Goal: Task Accomplishment & Management: Use online tool/utility

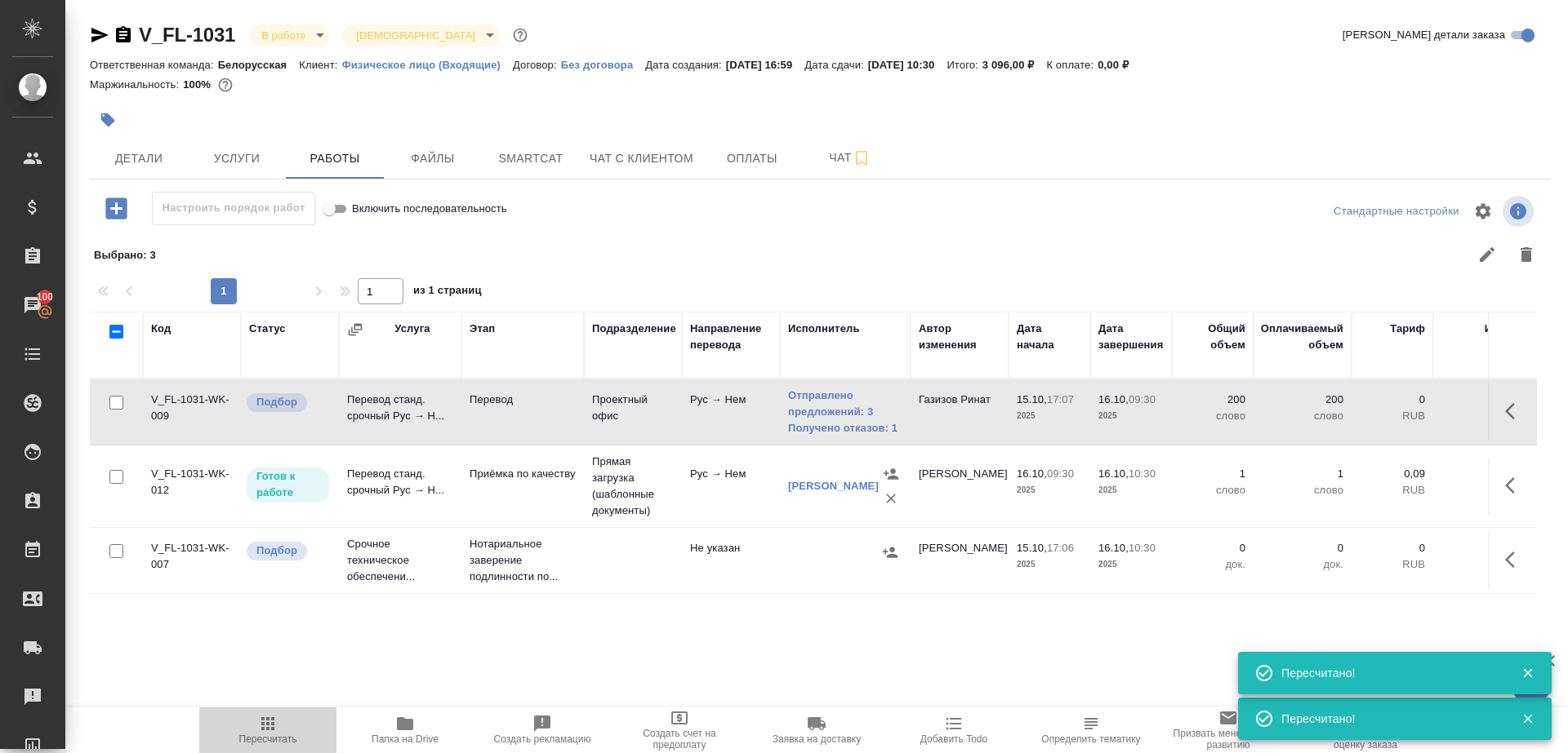
click at [275, 714] on icon "button" at bounding box center [268, 723] width 19 height 19
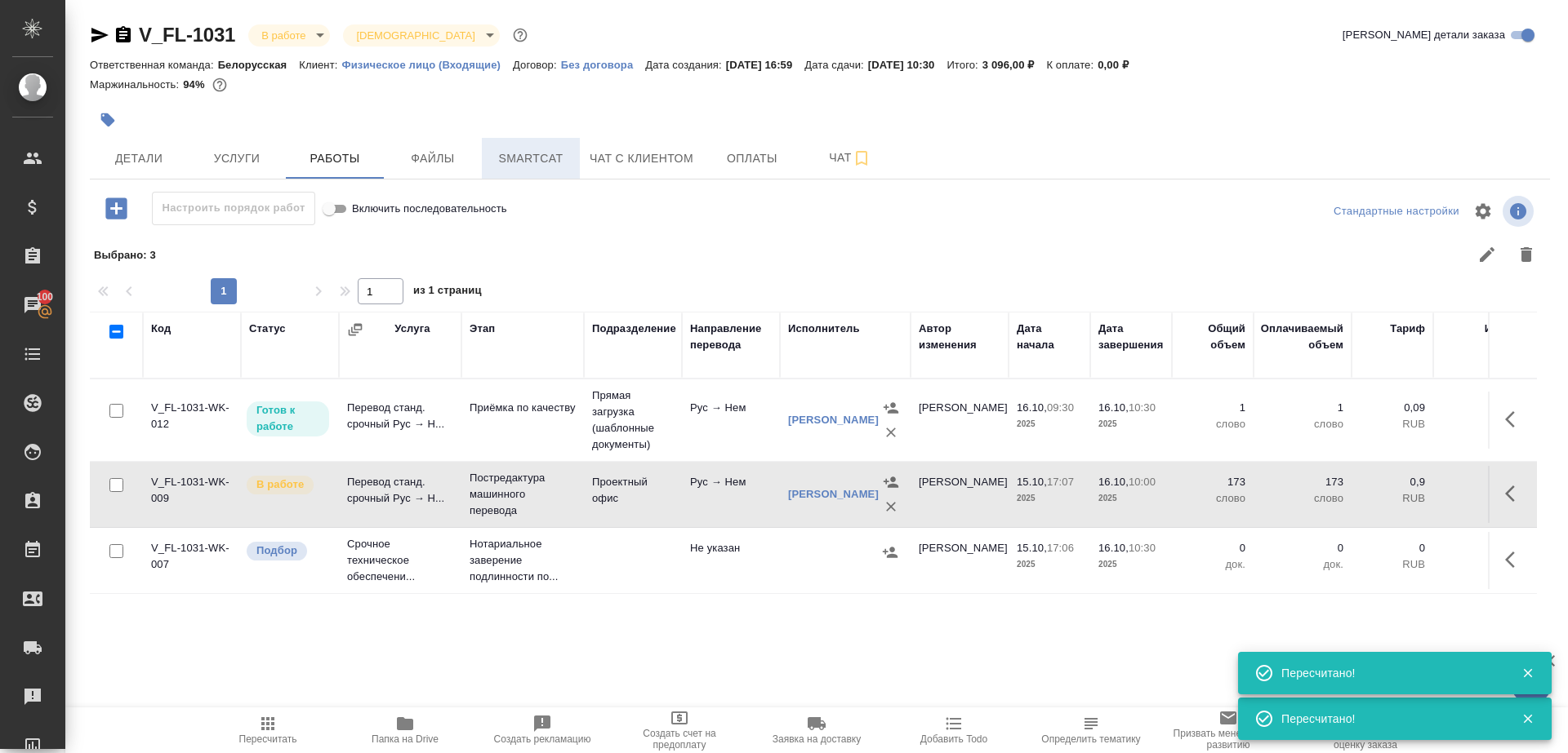
click at [513, 161] on span "Smartcat" at bounding box center [531, 158] width 79 height 20
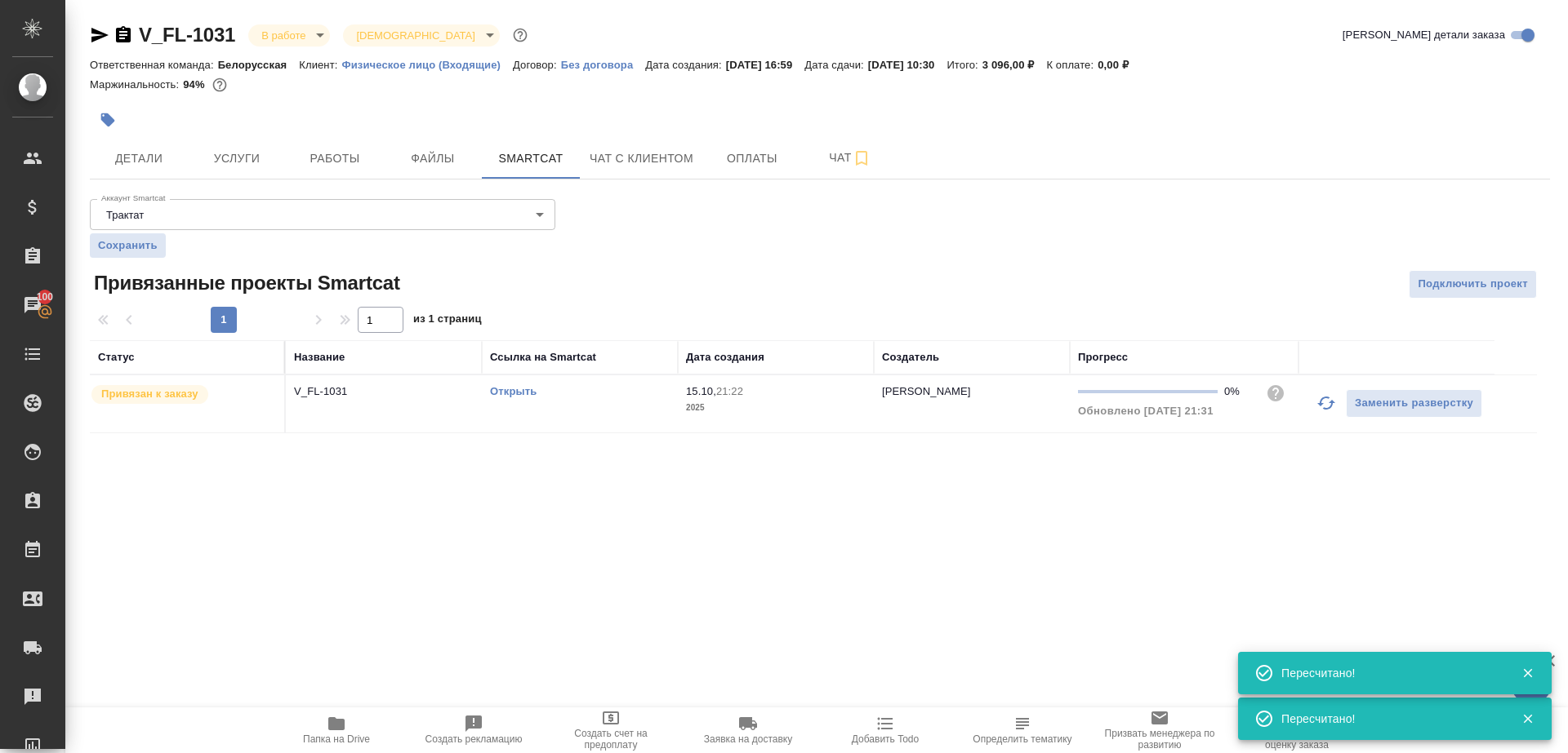
click at [522, 391] on link "Открыть" at bounding box center [512, 391] width 46 height 12
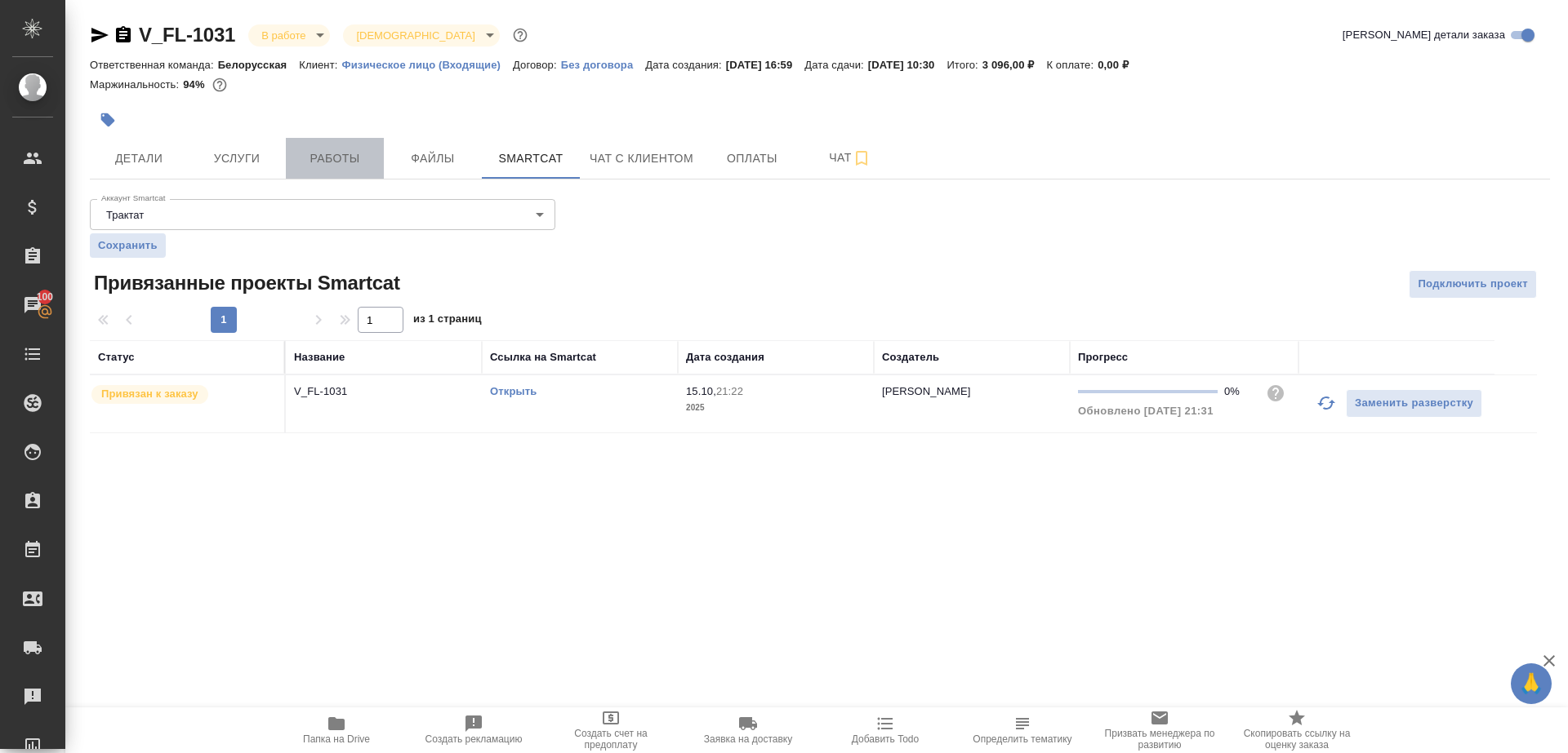
click at [348, 172] on button "Работы" at bounding box center [334, 158] width 98 height 41
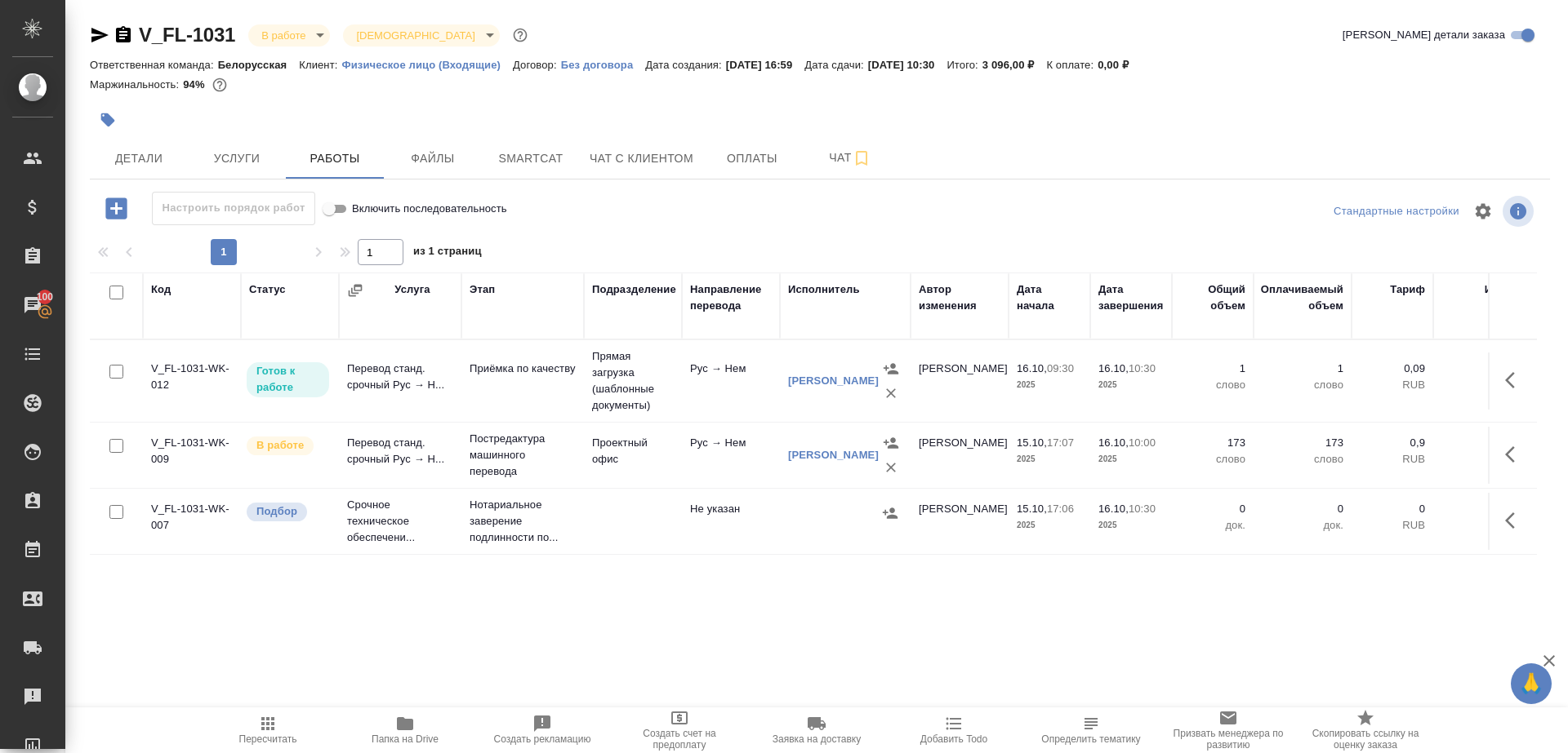
click at [667, 224] on div at bounding box center [819, 211] width 486 height 39
click at [103, 124] on icon "button" at bounding box center [107, 120] width 17 height 17
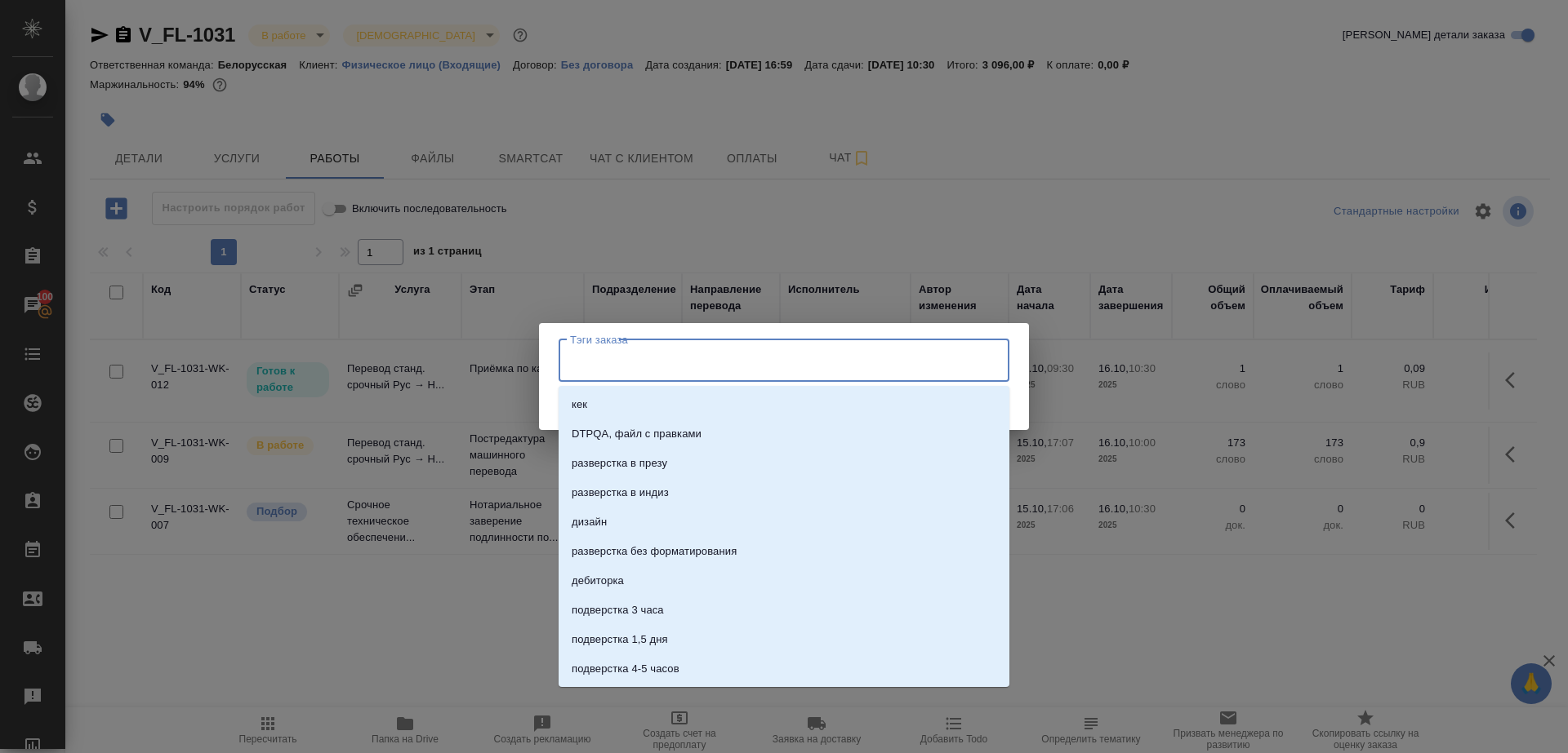
click at [810, 373] on input "Тэги заказа" at bounding box center [768, 360] width 405 height 28
type input "выгрузить"
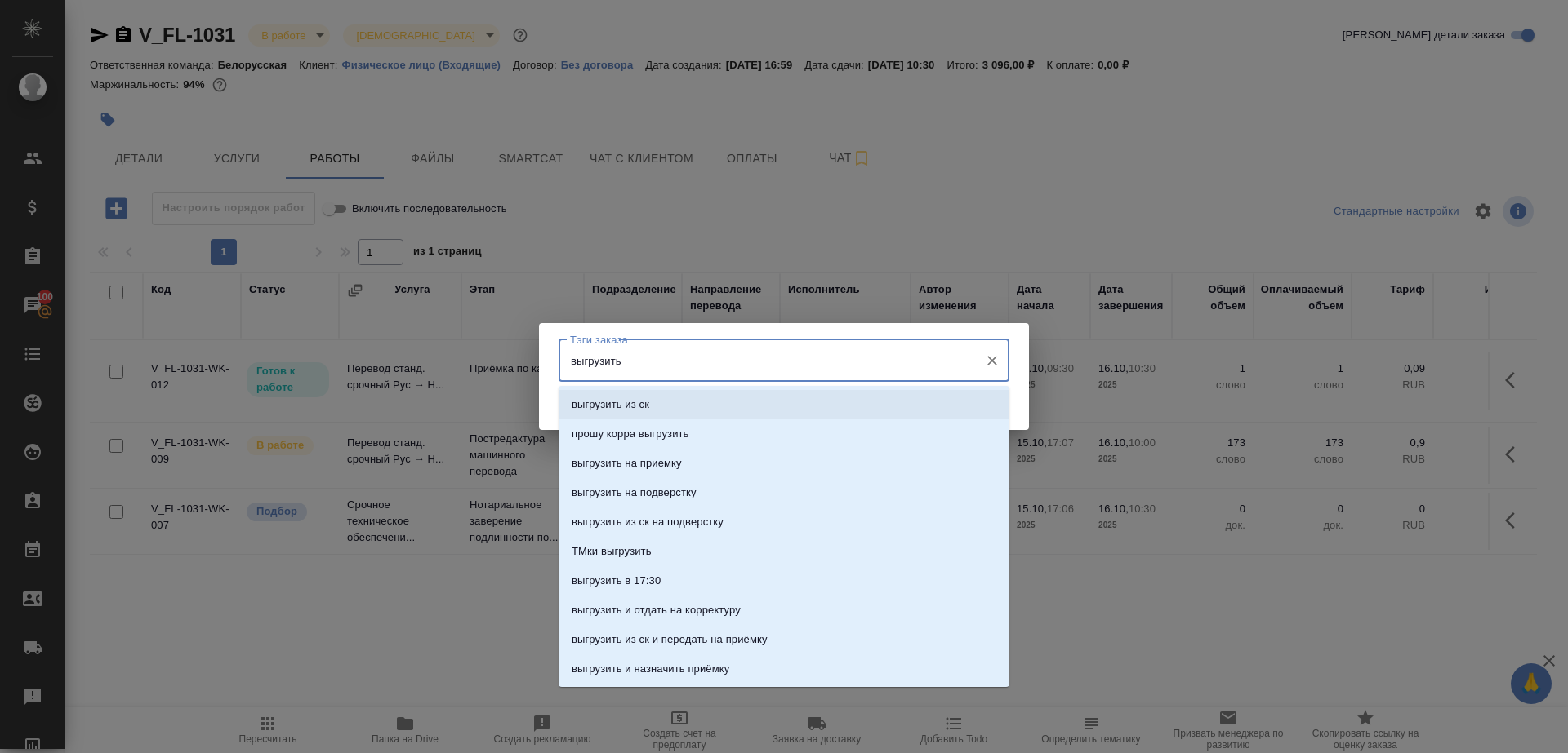
click at [832, 414] on li "выгрузить из ск" at bounding box center [784, 405] width 450 height 30
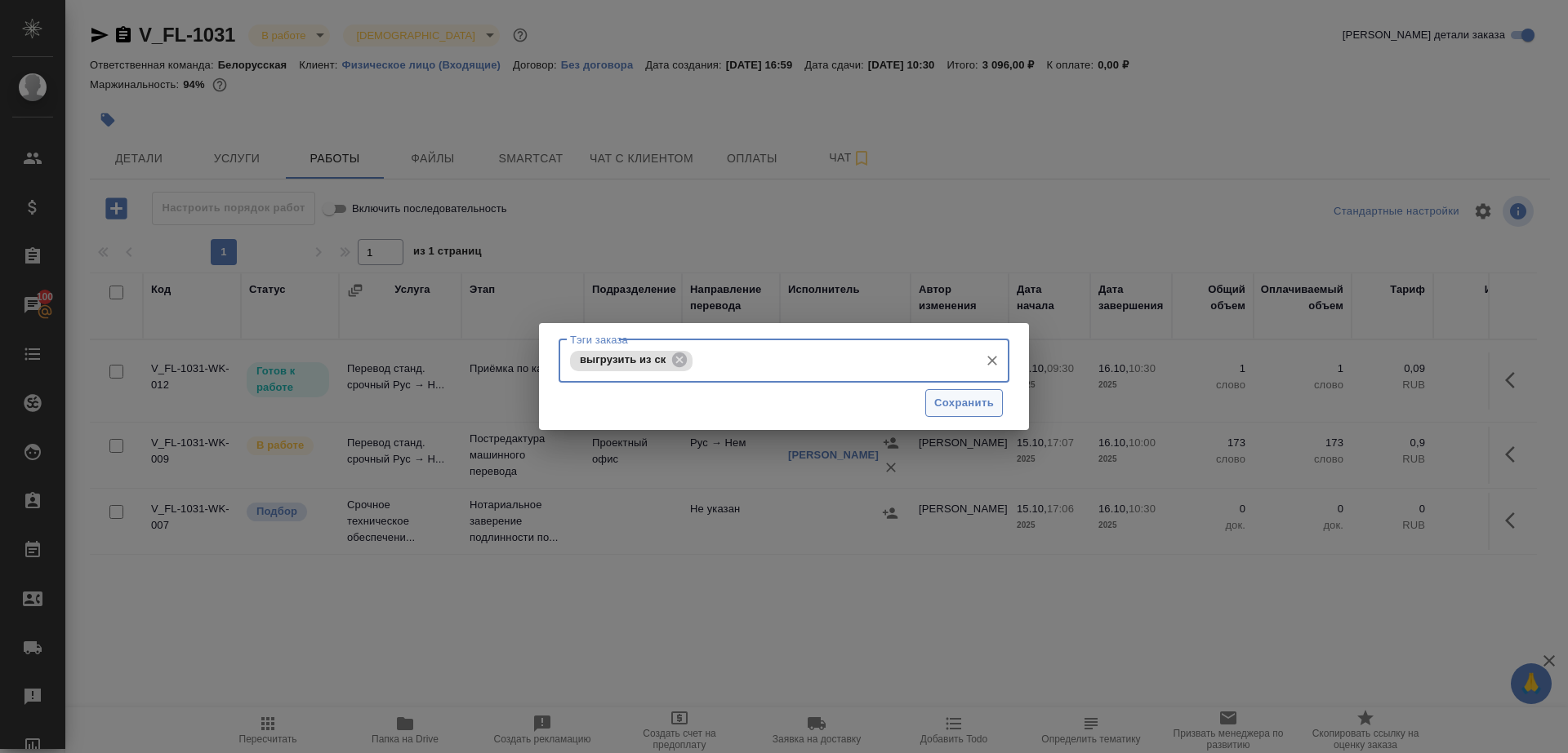
click at [939, 407] on span "Сохранить" at bounding box center [964, 404] width 59 height 19
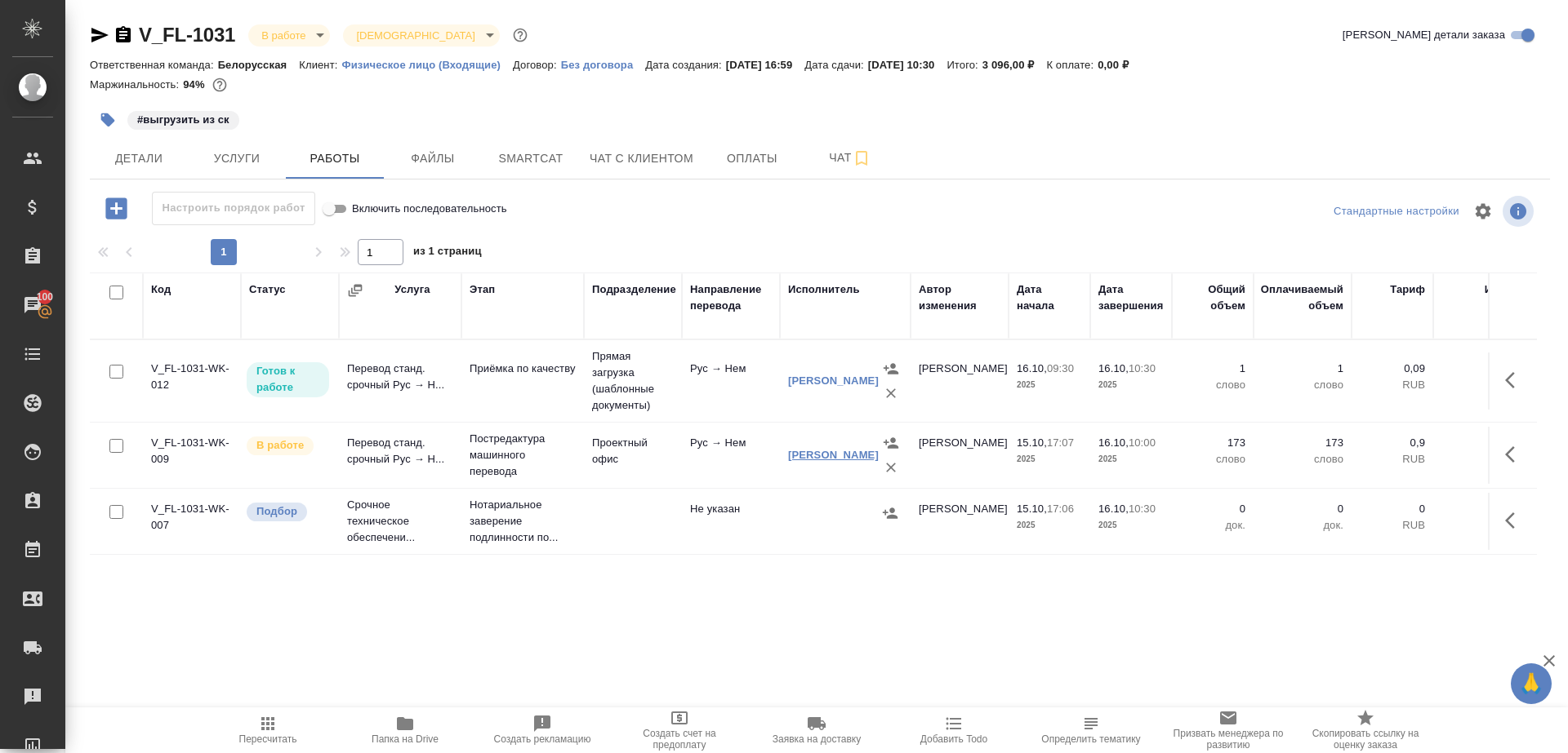
click at [833, 461] on link "Иванов Алексей Владиславович" at bounding box center [833, 455] width 91 height 12
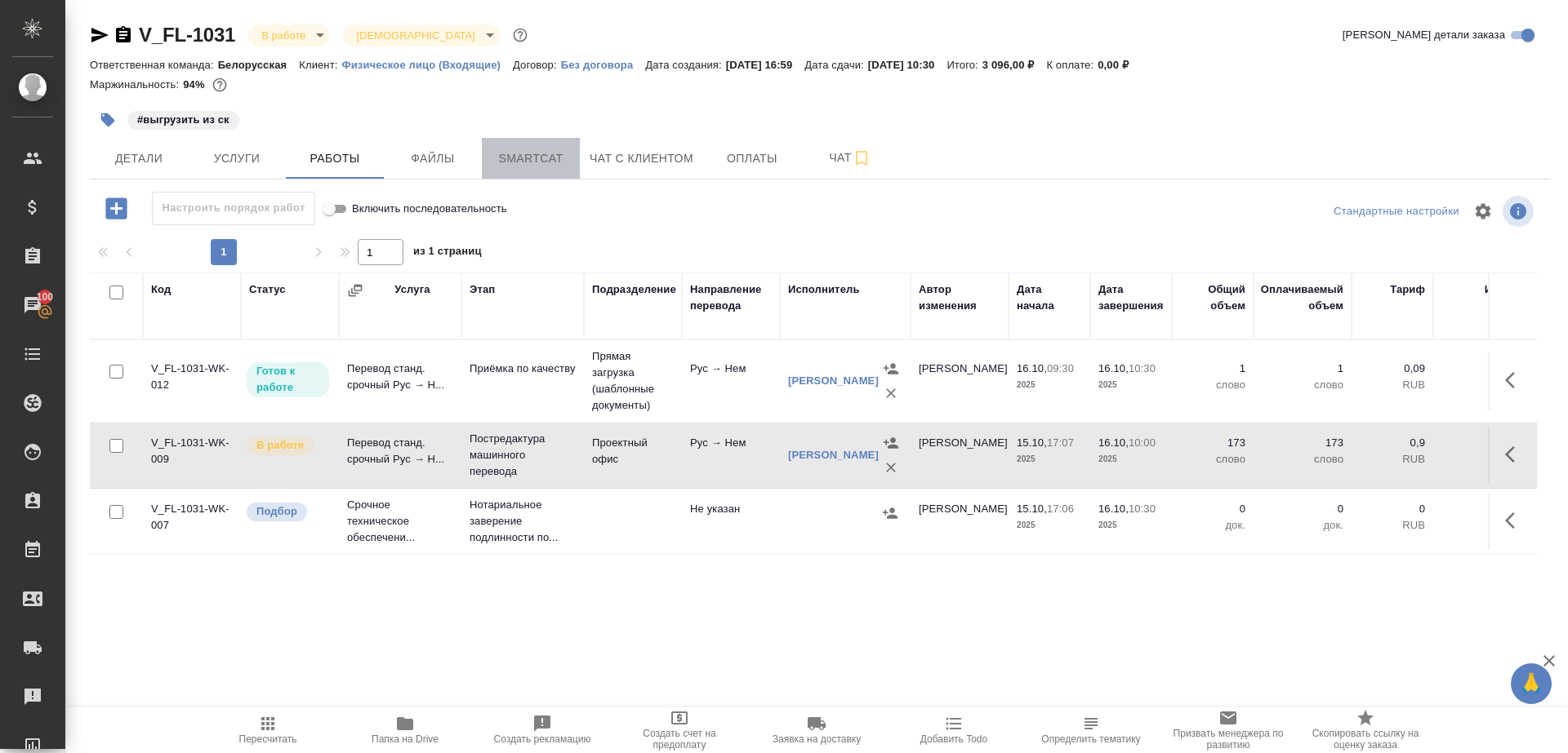
click at [531, 151] on span "Smartcat" at bounding box center [531, 158] width 79 height 20
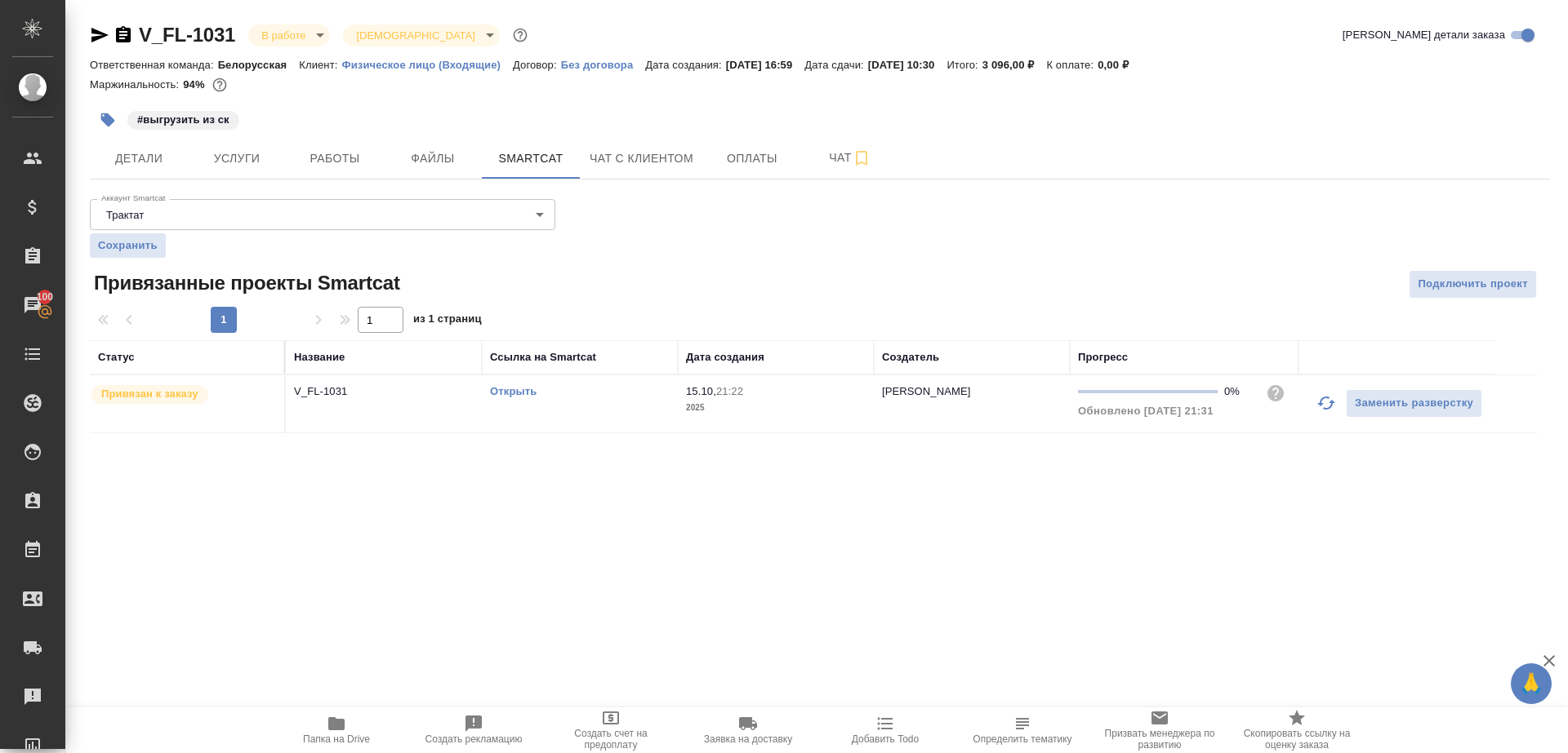
click at [519, 393] on link "Открыть" at bounding box center [512, 391] width 46 height 12
click at [1329, 402] on icon "button" at bounding box center [1326, 403] width 19 height 19
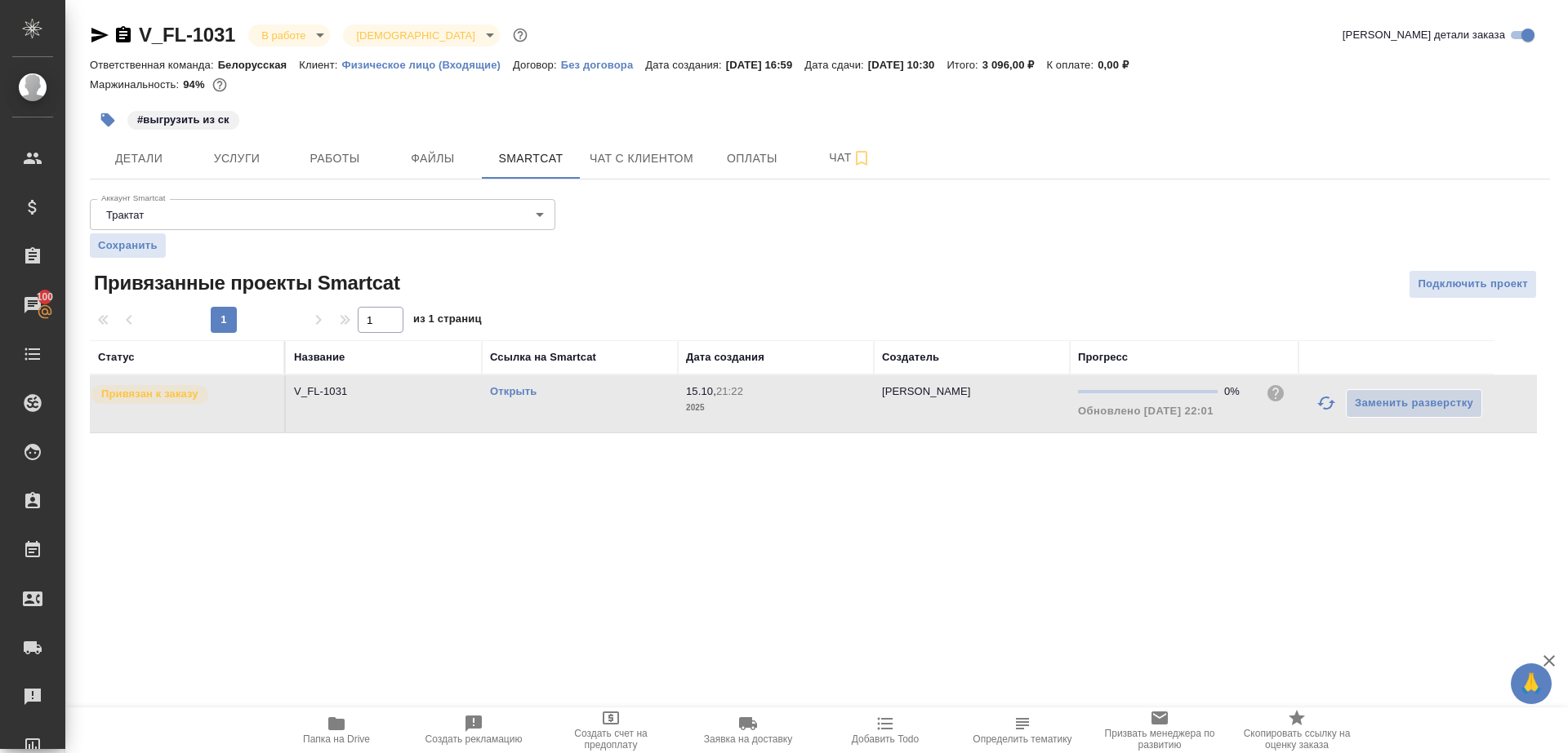
click at [1079, 570] on div ".cls-1 fill:#fff; AWATERA Gazizov Rinat Клиенты Спецификации Заказы 100 Чаты To…" at bounding box center [784, 376] width 1568 height 753
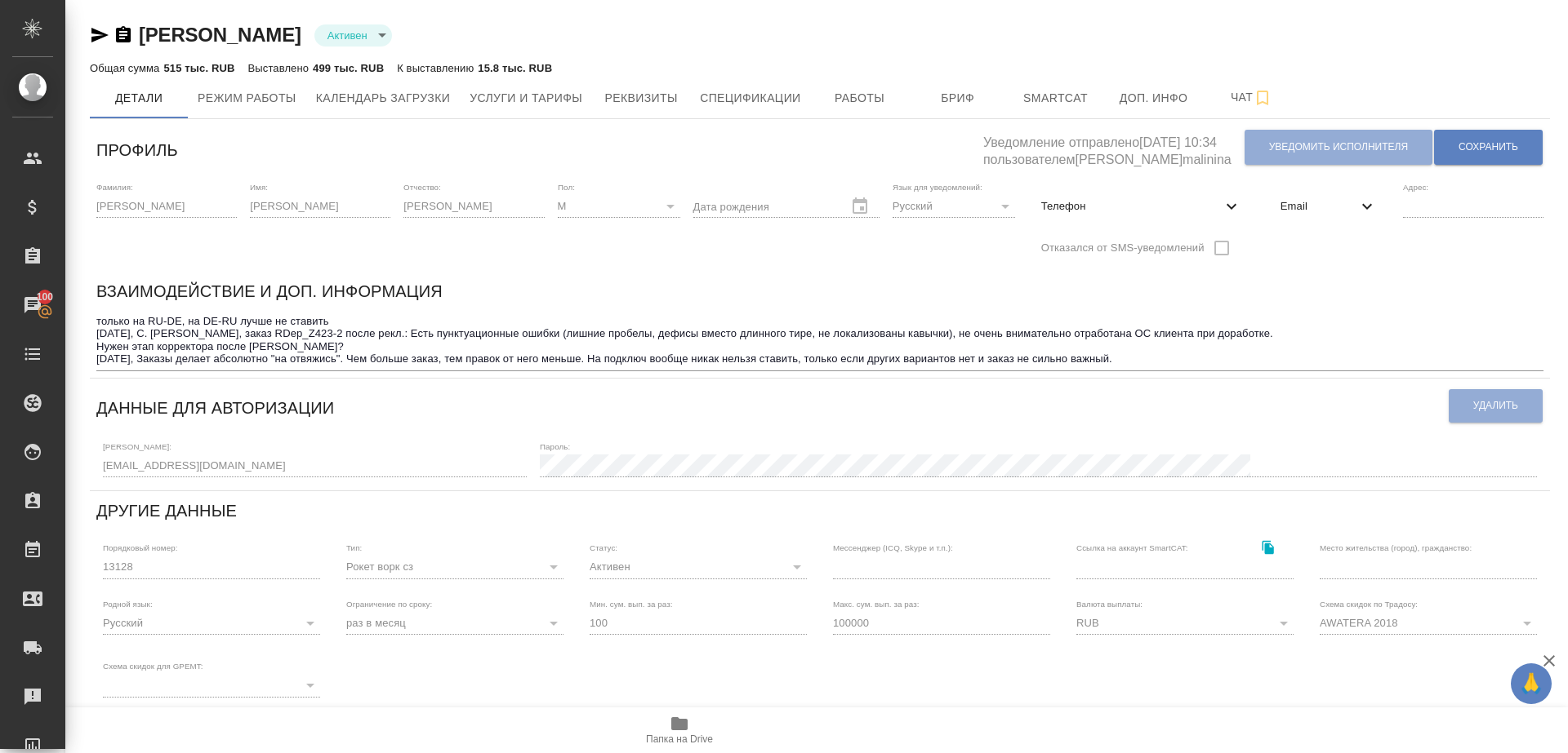
click at [1338, 215] on div "Email" at bounding box center [1328, 206] width 122 height 36
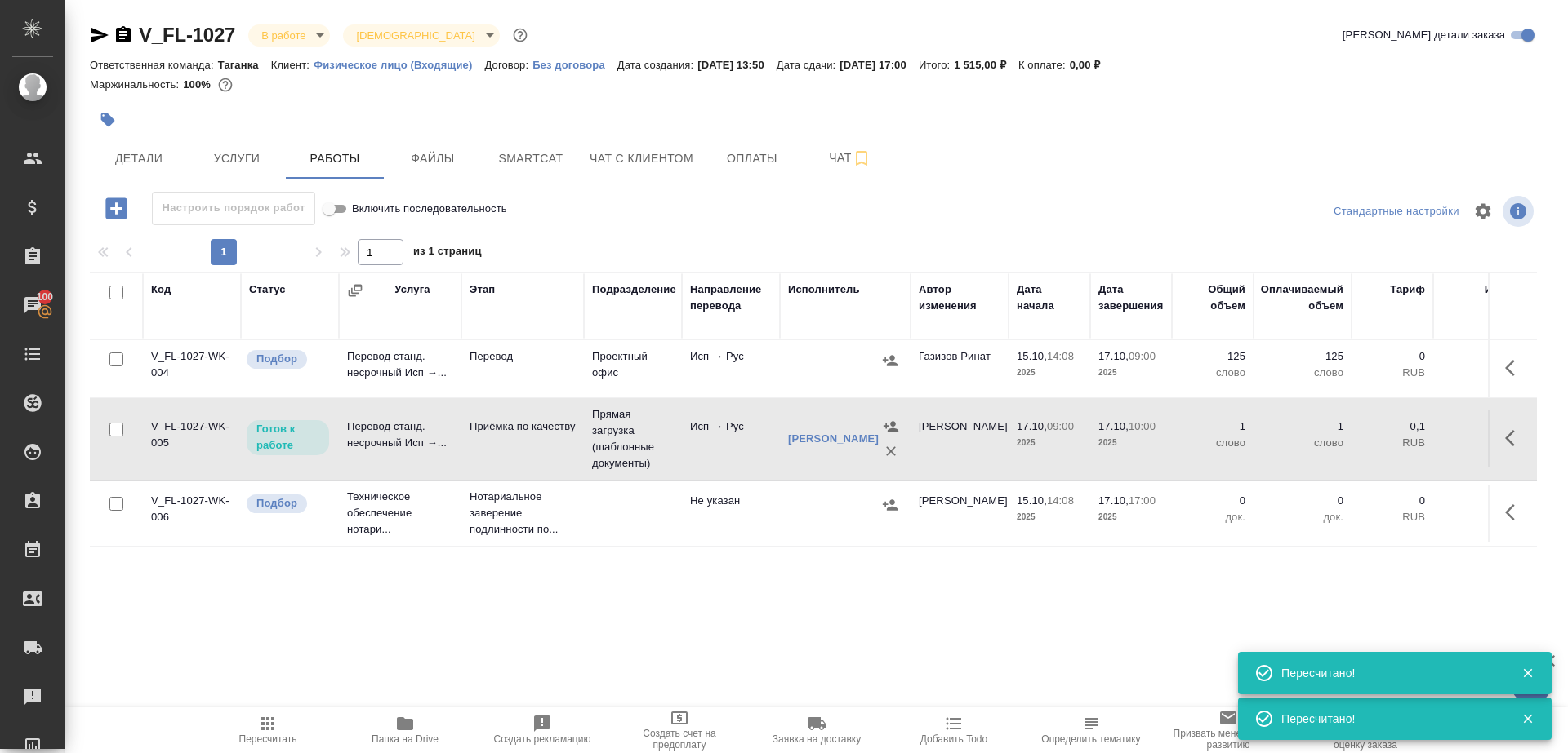
click at [285, 702] on div ".cls-1 fill:#fff; AWATERA Gazizov Rinat Клиенты Спецификации Заказы 100 Чаты To…" at bounding box center [784, 376] width 1568 height 753
click at [284, 715] on span "Пересчитать" at bounding box center [267, 729] width 118 height 31
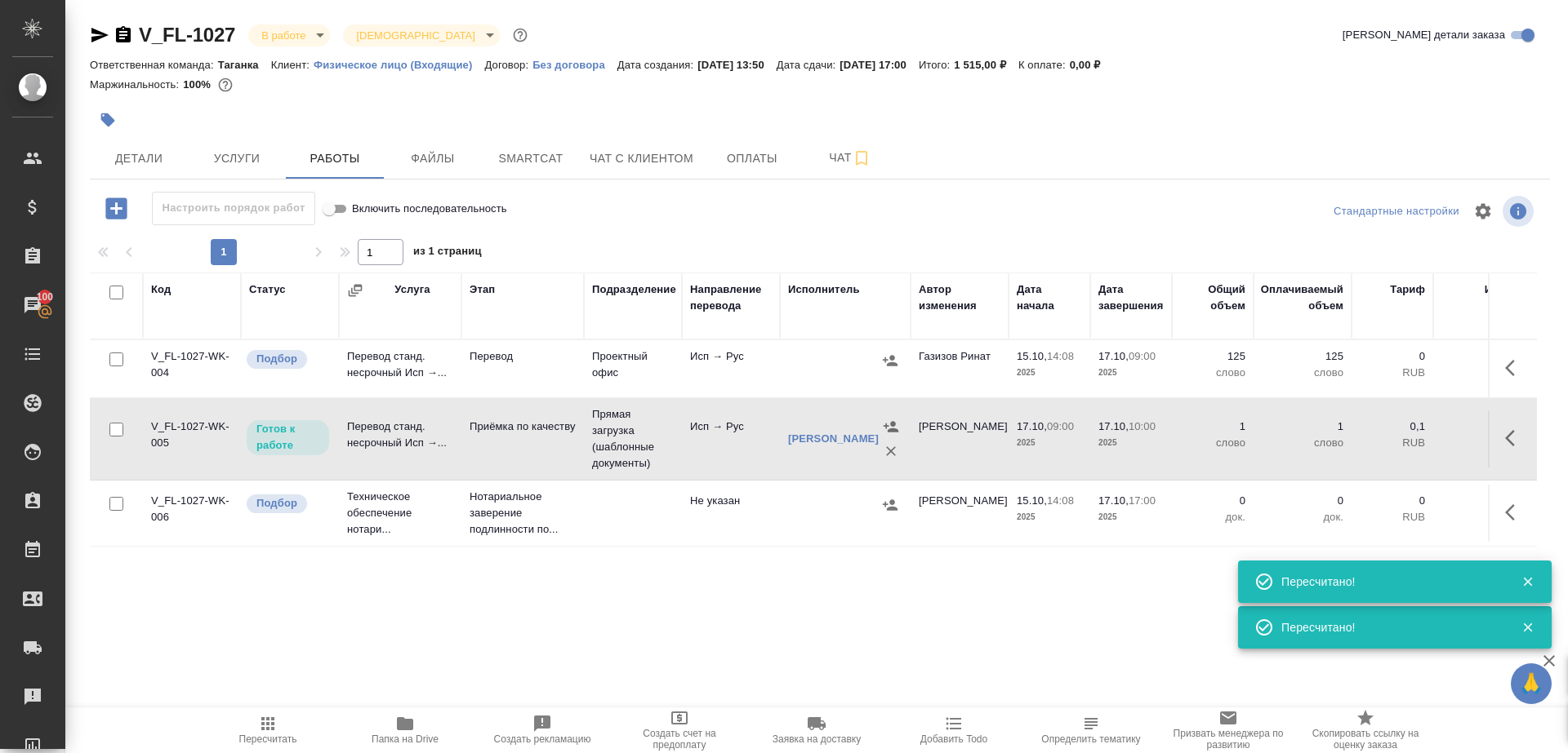
click at [502, 609] on div "Код Статус Услуга Этап Подразделение Направление перевода Исполнитель Автор изм…" at bounding box center [813, 455] width 1447 height 367
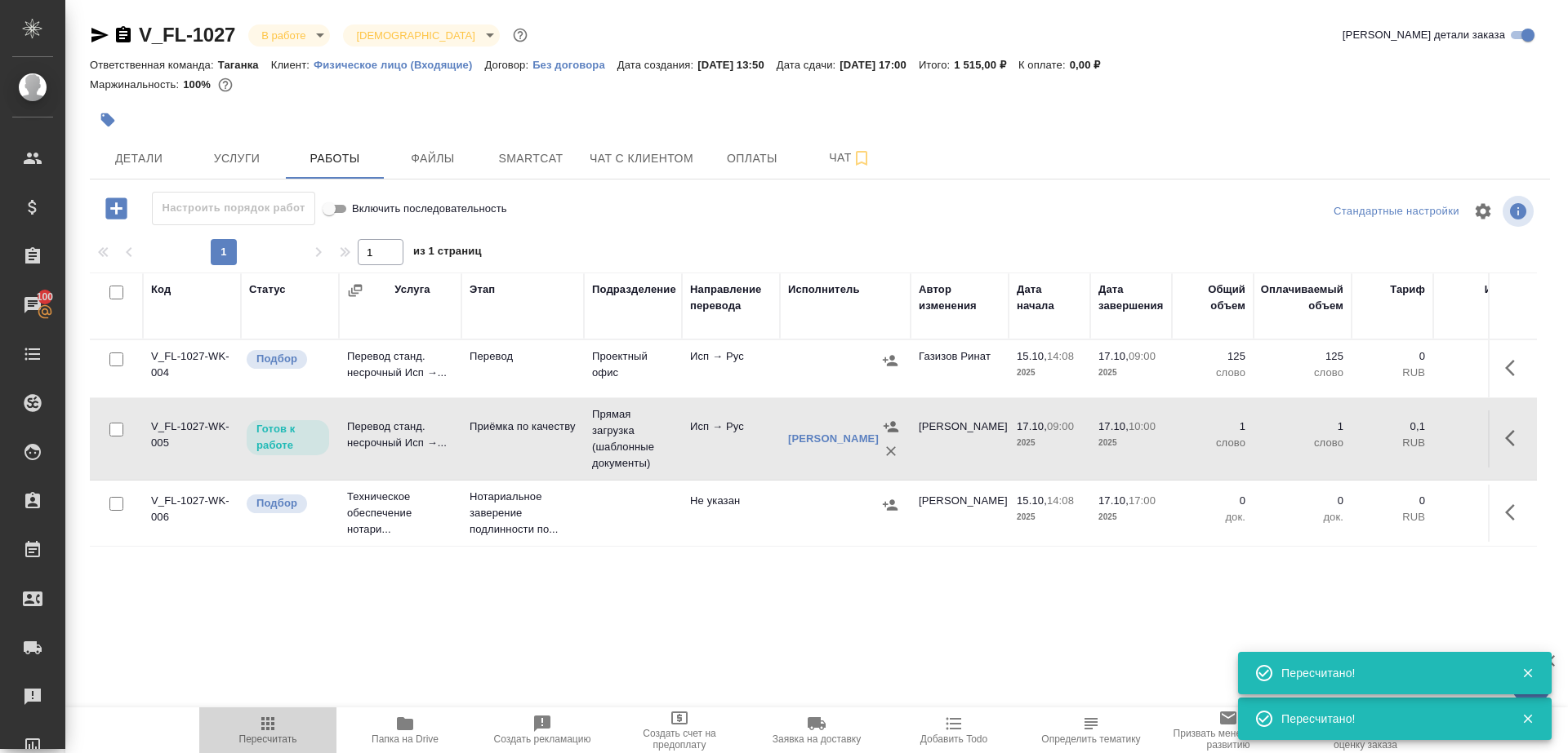
click at [249, 724] on span "Пересчитать" at bounding box center [267, 729] width 118 height 31
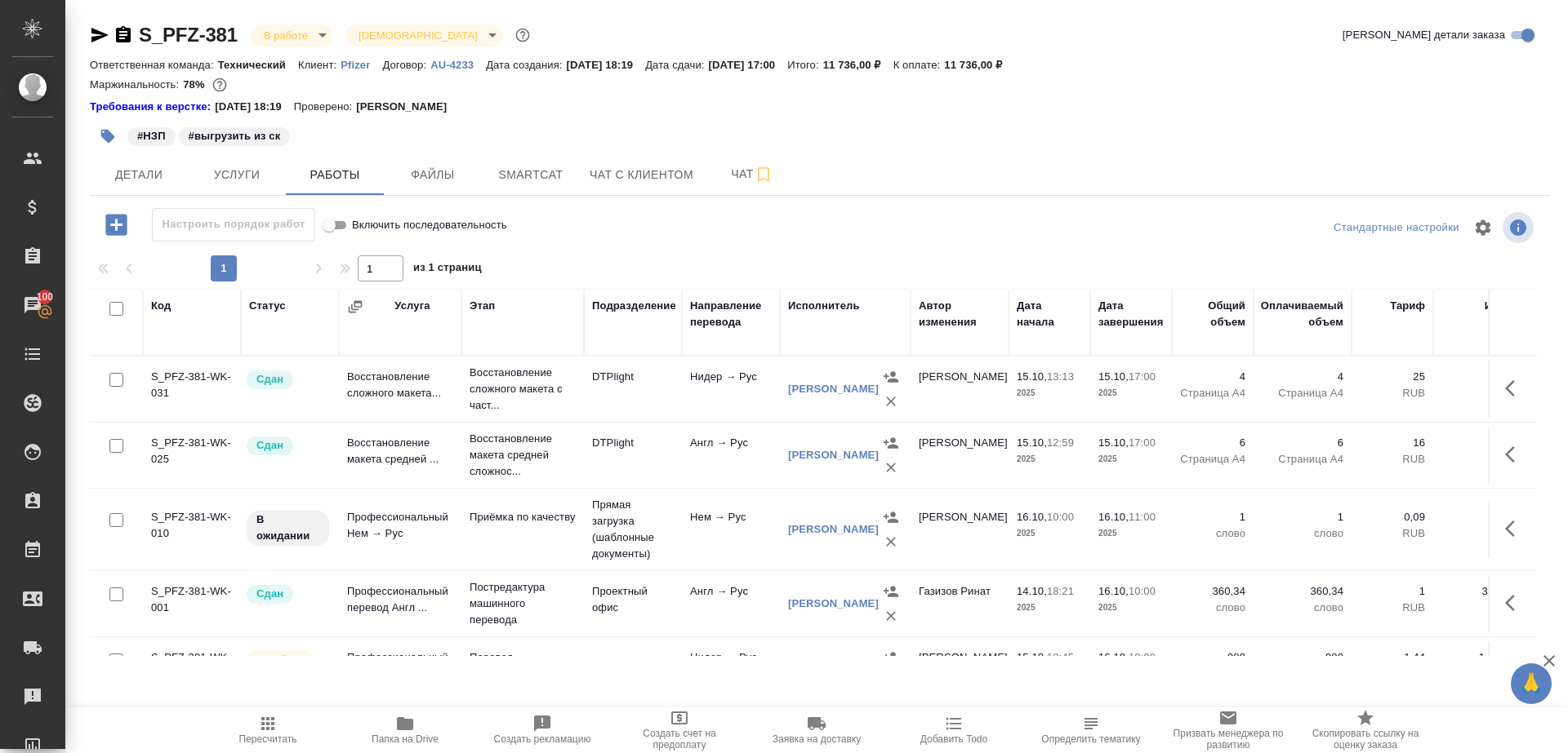
click at [252, 721] on span "Пересчитать" at bounding box center [267, 729] width 118 height 31
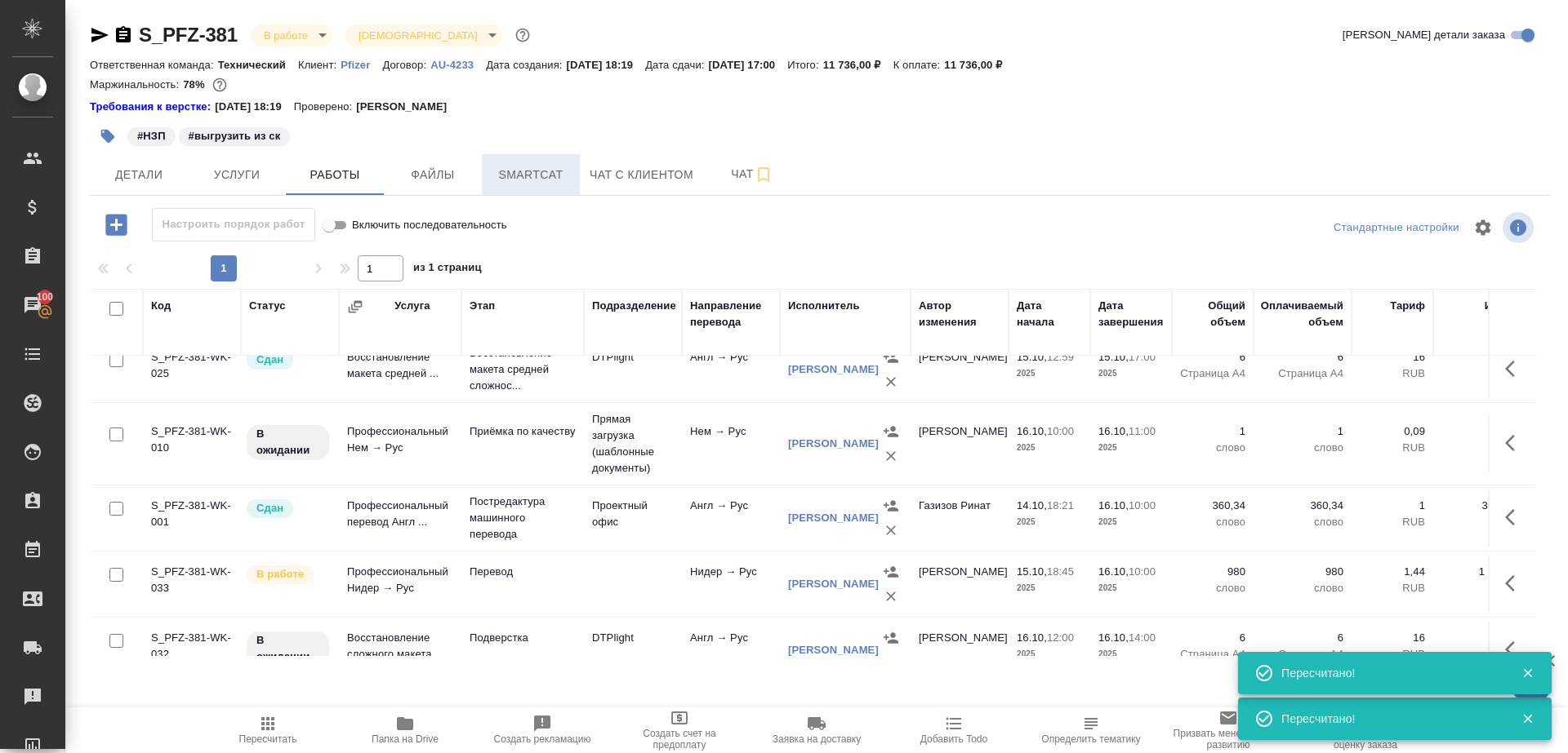
click at [508, 188] on button "Smartcat" at bounding box center [531, 175] width 98 height 41
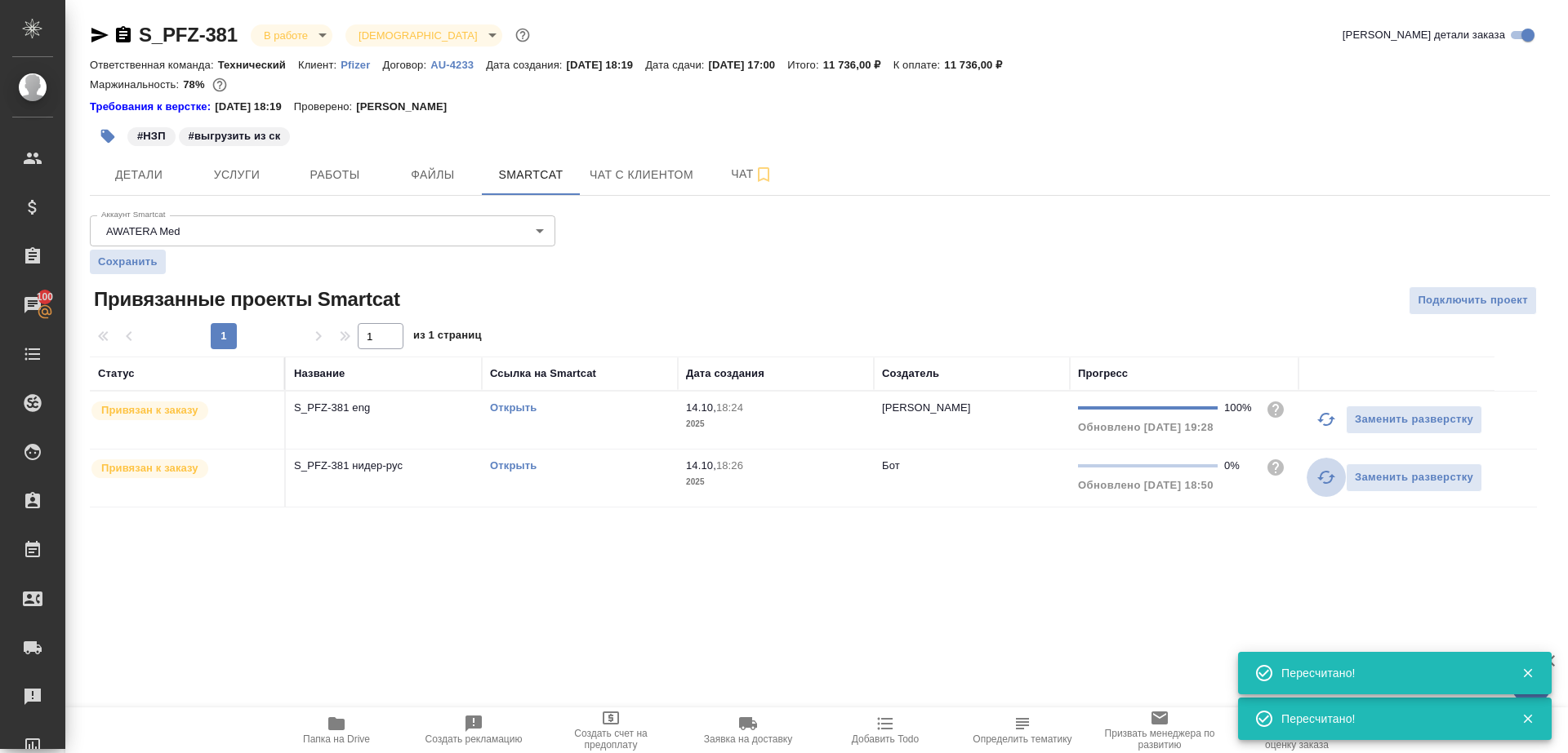
click at [1320, 475] on icon "button" at bounding box center [1325, 477] width 18 height 13
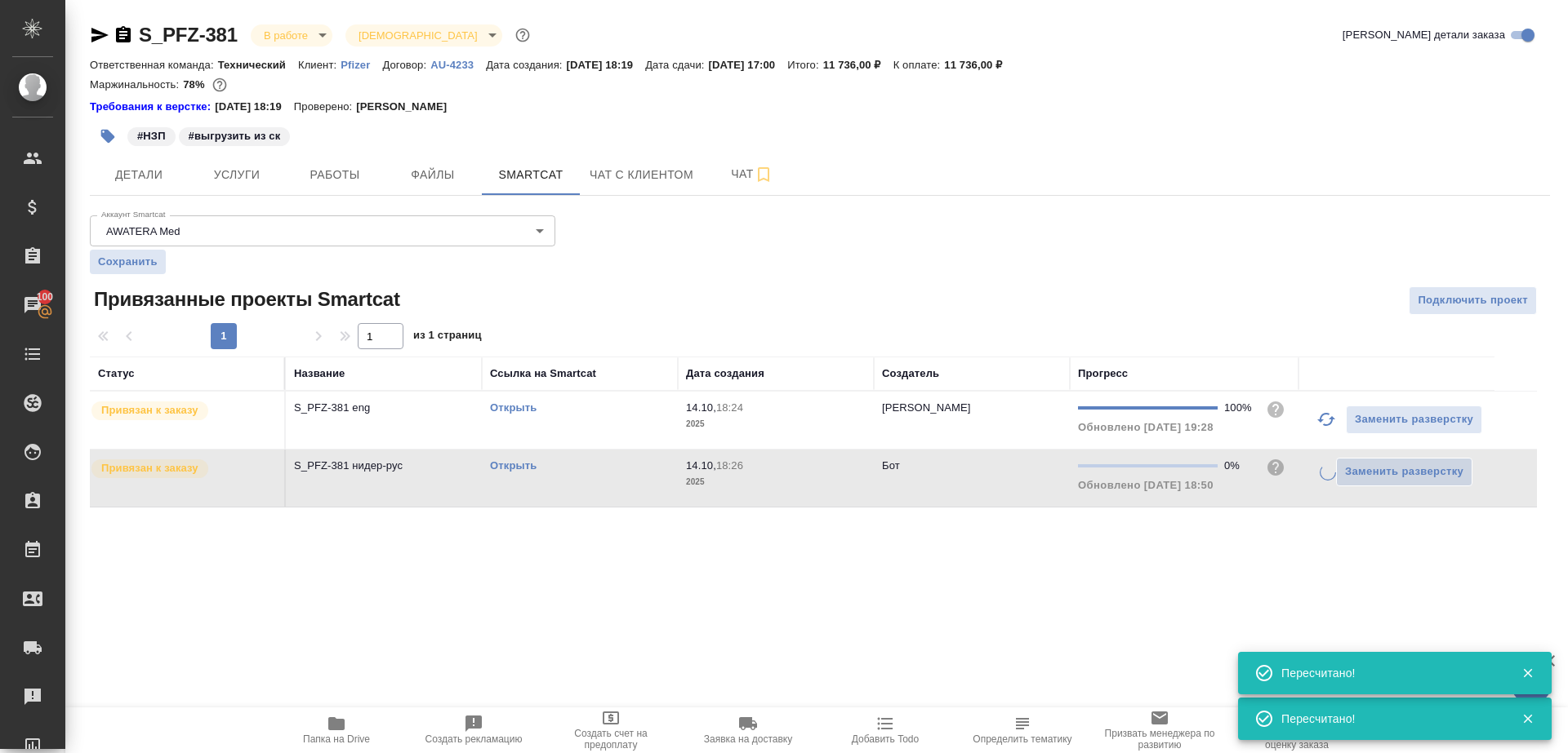
click at [1113, 309] on div "Аккаунт Smartcat AWATERA Med 5ee72ffeb4c2bb42a4292857 Аккаунт Smartcat Сохранит…" at bounding box center [820, 358] width 1460 height 298
